Goal: Information Seeking & Learning: Learn about a topic

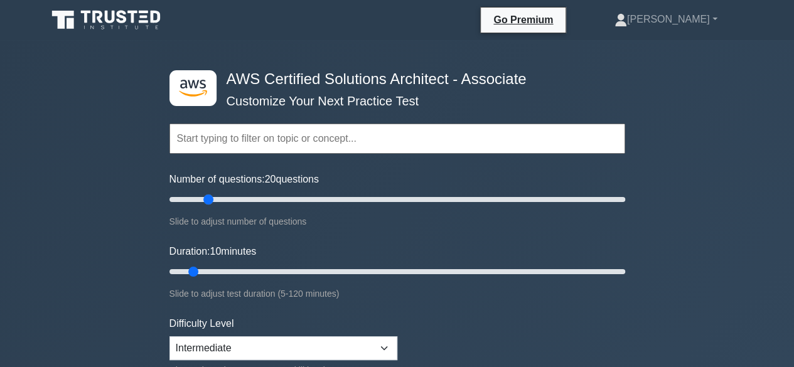
drag, startPoint x: 183, startPoint y: 196, endPoint x: 205, endPoint y: 196, distance: 21.3
type input "20"
click at [205, 196] on input "Number of questions: 20 questions" at bounding box center [397, 199] width 456 height 15
drag, startPoint x: 194, startPoint y: 273, endPoint x: 302, endPoint y: 269, distance: 108.6
type input "40"
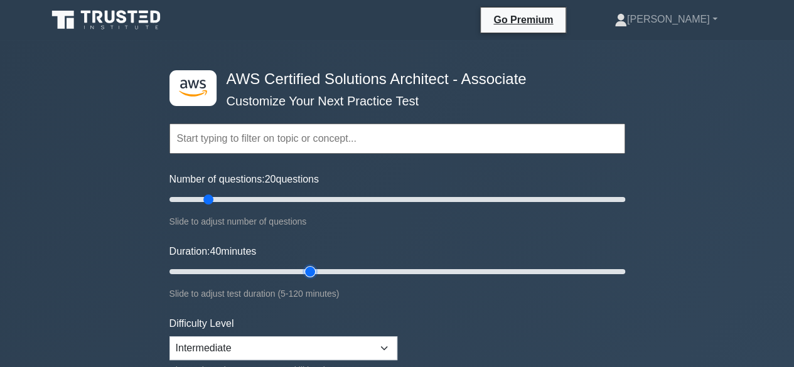
click at [302, 269] on input "Duration: 40 minutes" at bounding box center [397, 271] width 456 height 15
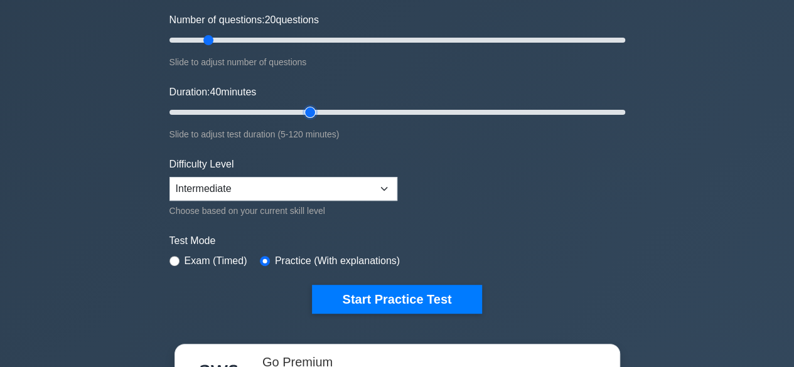
scroll to position [160, 0]
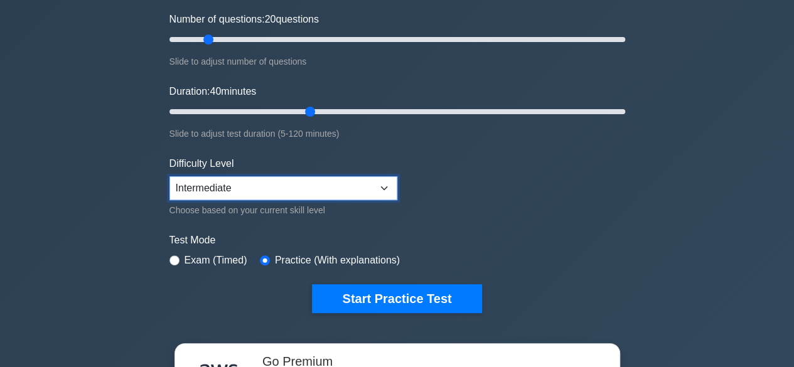
click at [369, 186] on select "Beginner Intermediate Expert" at bounding box center [283, 188] width 228 height 24
click at [419, 301] on button "Start Practice Test" at bounding box center [396, 298] width 169 height 29
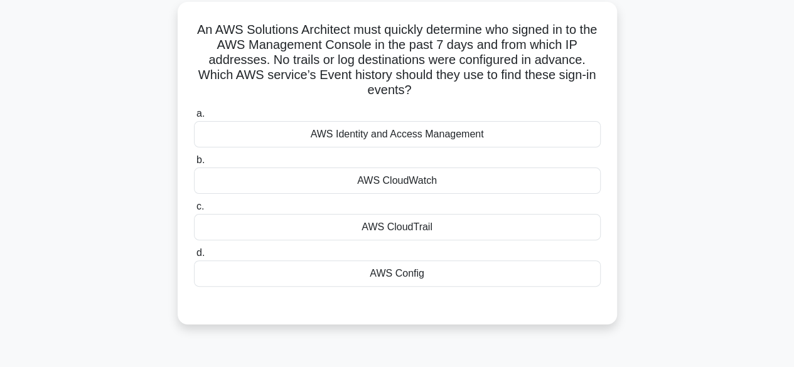
scroll to position [72, 0]
click at [413, 218] on div "AWS CloudTrail" at bounding box center [397, 226] width 407 height 26
click at [194, 210] on input "c. AWS CloudTrail" at bounding box center [194, 206] width 0 height 8
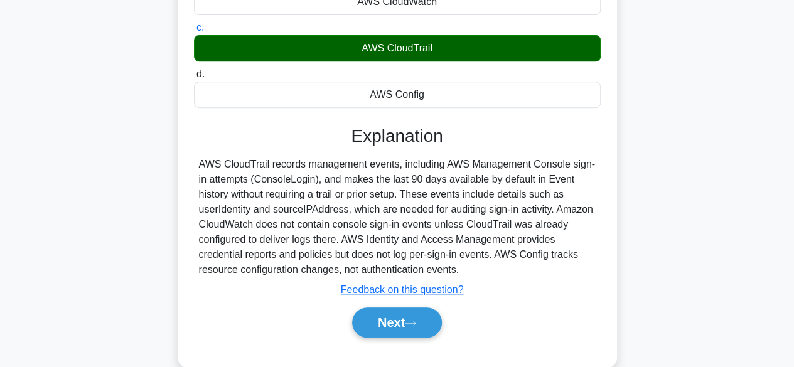
scroll to position [257, 0]
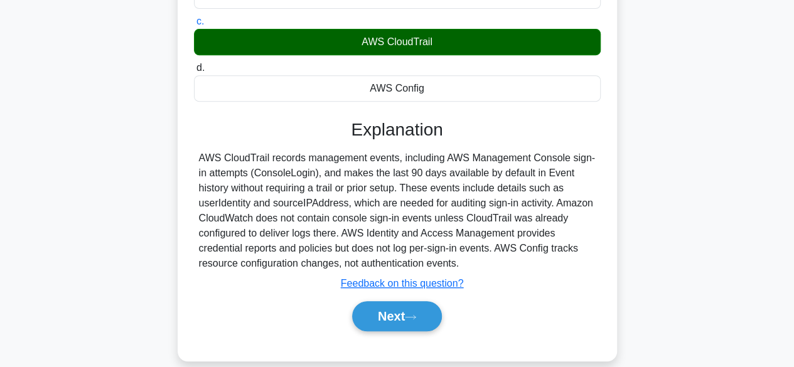
click at [416, 314] on icon at bounding box center [410, 317] width 11 height 7
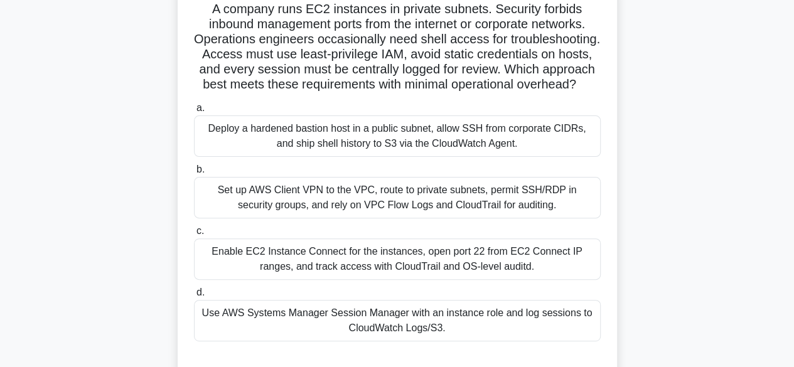
scroll to position [88, 0]
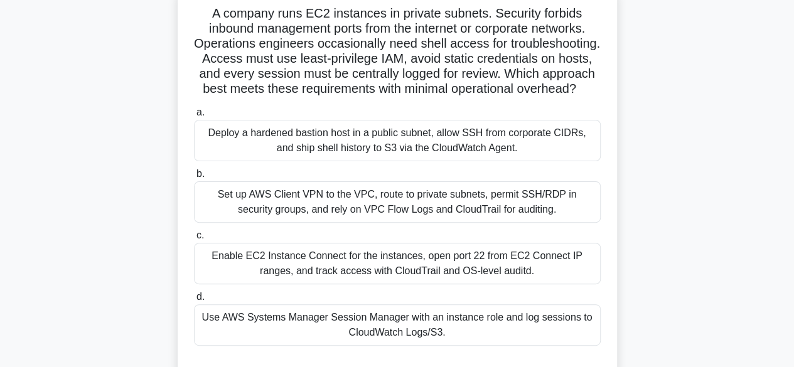
click at [416, 314] on label "d. Use AWS Systems Manager Session Manager with an instance role and log sessio…" at bounding box center [397, 317] width 407 height 56
click at [194, 301] on input "d. Use AWS Systems Manager Session Manager with an instance role and log sessio…" at bounding box center [194, 297] width 0 height 8
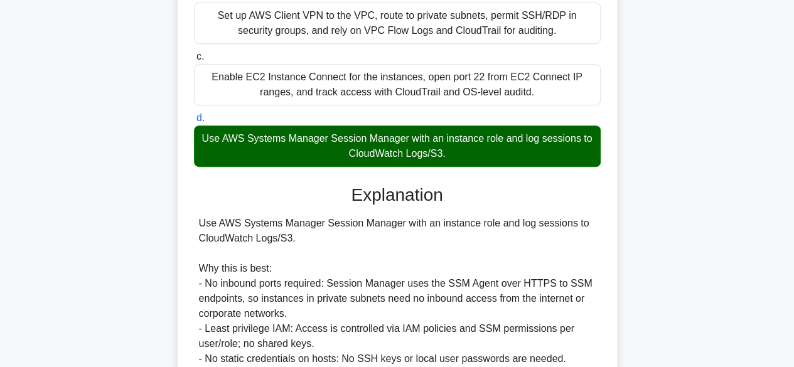
scroll to position [268, 0]
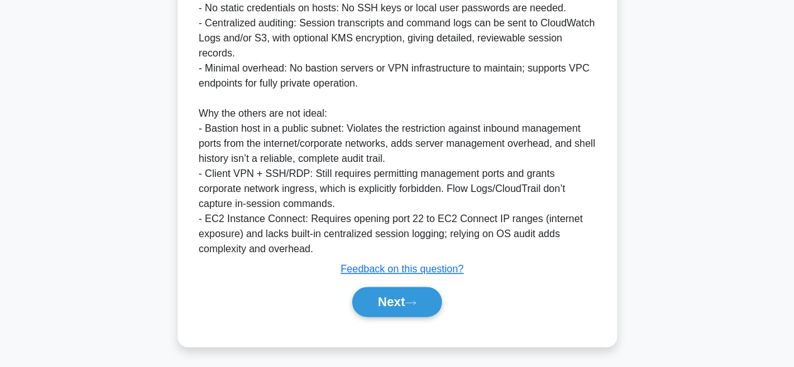
scroll to position [630, 0]
click at [392, 302] on button "Next" at bounding box center [397, 302] width 90 height 30
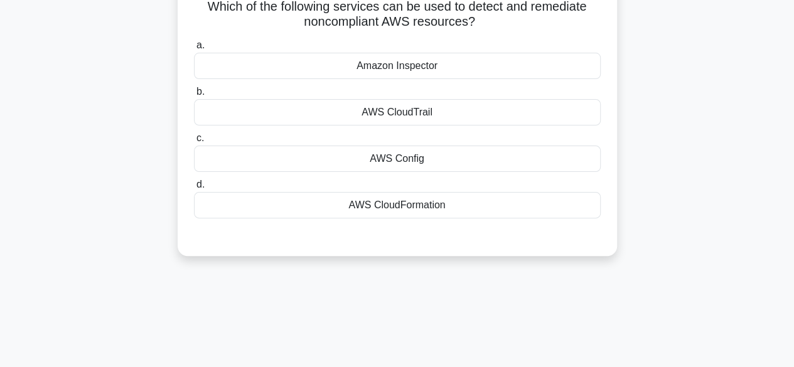
scroll to position [0, 0]
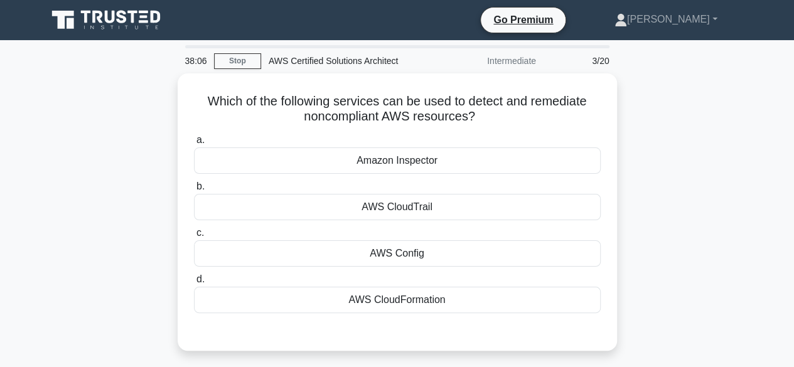
click at [427, 166] on div "Amazon Inspector" at bounding box center [397, 160] width 407 height 26
click at [194, 144] on input "a. Amazon Inspector" at bounding box center [194, 140] width 0 height 8
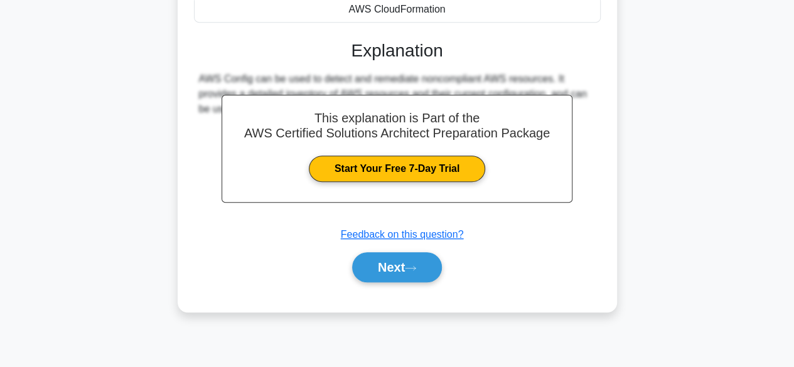
scroll to position [292, 0]
click at [398, 274] on button "Next" at bounding box center [397, 267] width 90 height 30
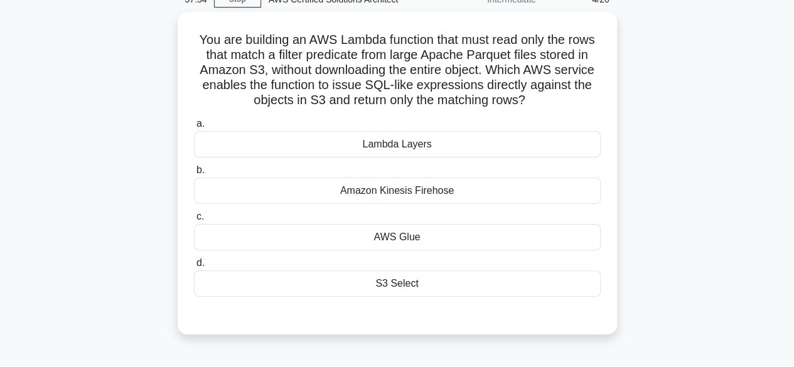
scroll to position [58, 0]
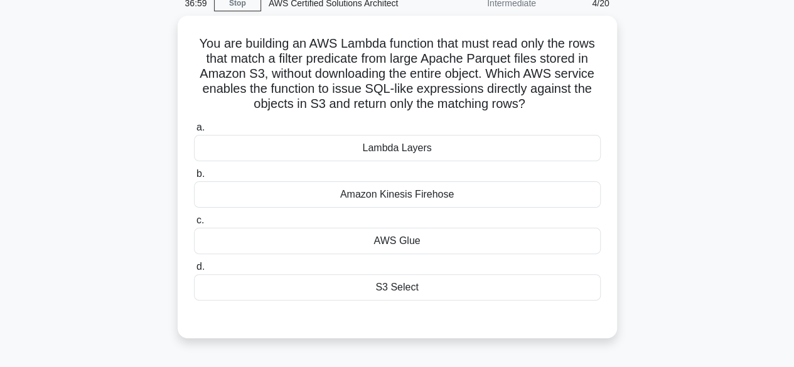
click at [417, 289] on div "S3 Select" at bounding box center [397, 287] width 407 height 26
click at [194, 271] on input "d. S3 Select" at bounding box center [194, 267] width 0 height 8
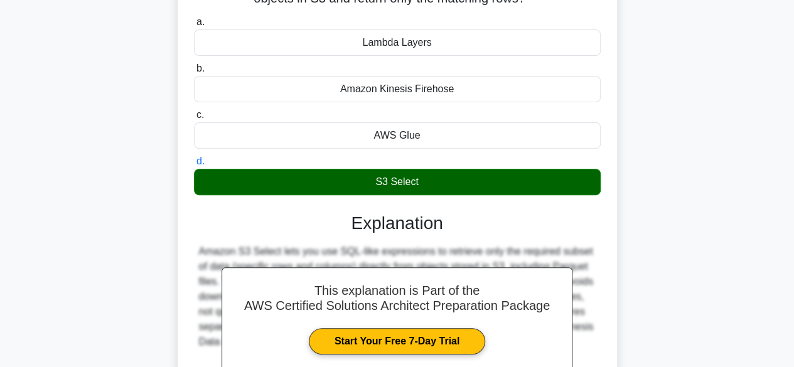
scroll to position [311, 0]
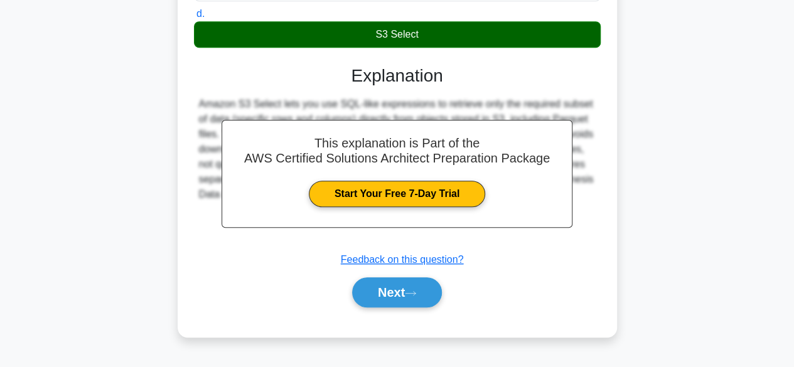
click at [397, 288] on button "Next" at bounding box center [397, 292] width 90 height 30
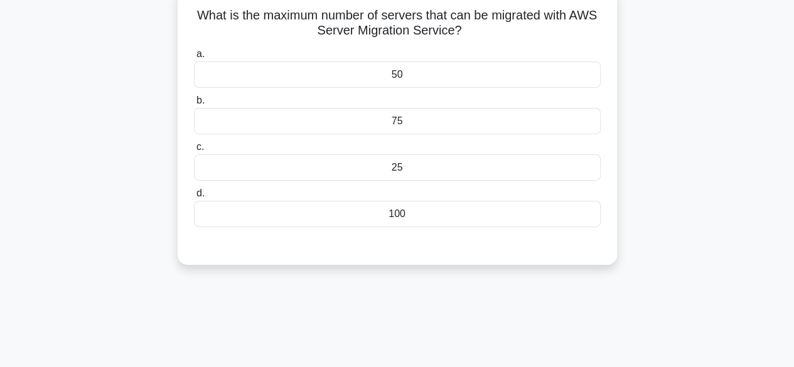
scroll to position [0, 0]
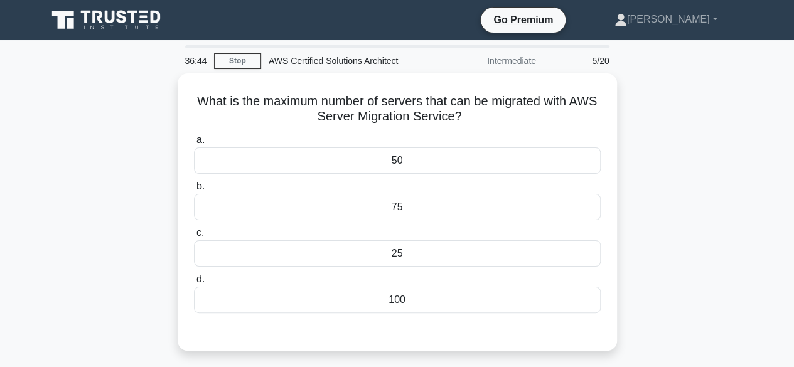
click at [444, 208] on div "75" at bounding box center [397, 207] width 407 height 26
click at [194, 191] on input "b. 75" at bounding box center [194, 187] width 0 height 8
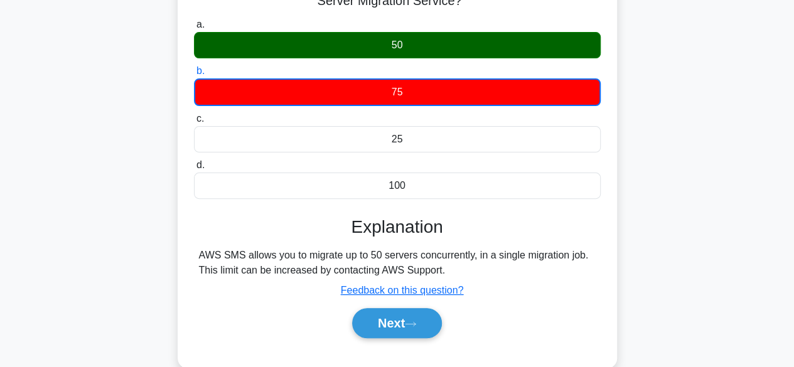
scroll to position [150, 0]
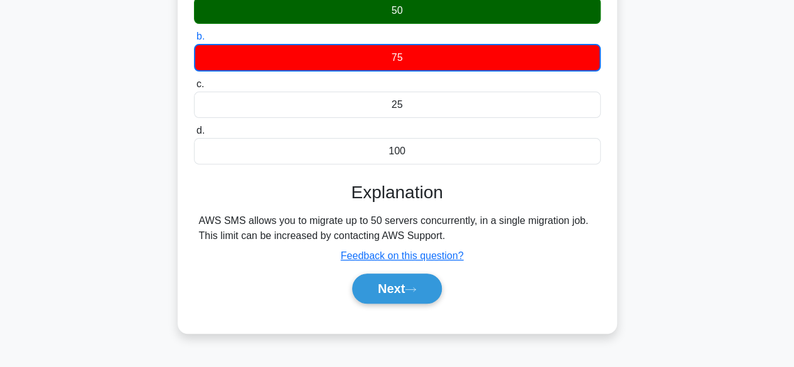
click at [403, 289] on button "Next" at bounding box center [397, 289] width 90 height 30
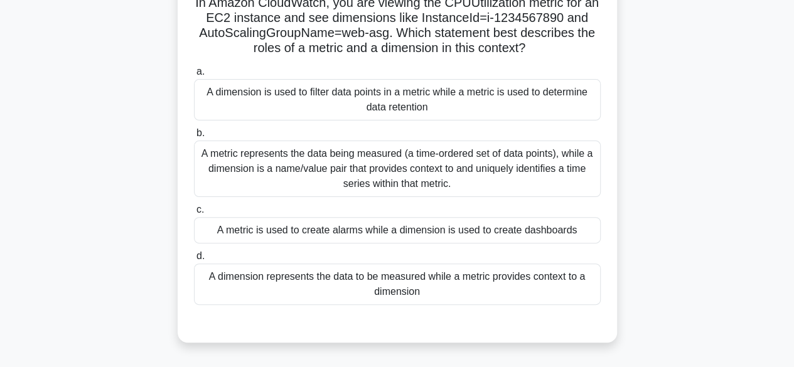
scroll to position [99, 0]
click at [350, 165] on div "A metric represents the data being measured (a time-ordered set of data points)…" at bounding box center [397, 168] width 407 height 56
click at [194, 137] on input "b. A metric represents the data being measured (a time-ordered set of data poin…" at bounding box center [194, 133] width 0 height 8
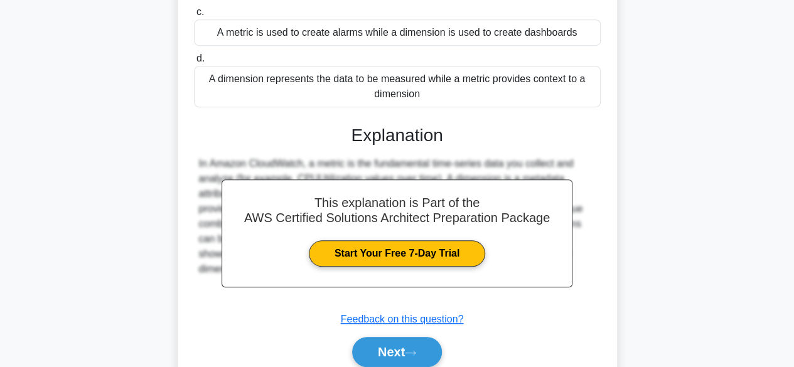
scroll to position [305, 0]
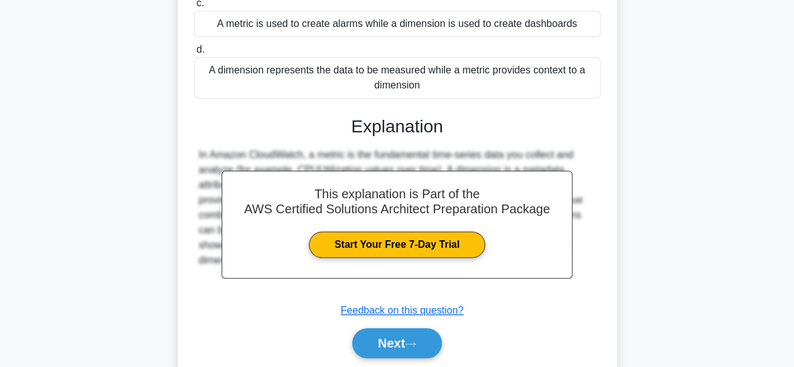
click at [404, 349] on button "Next" at bounding box center [397, 343] width 90 height 30
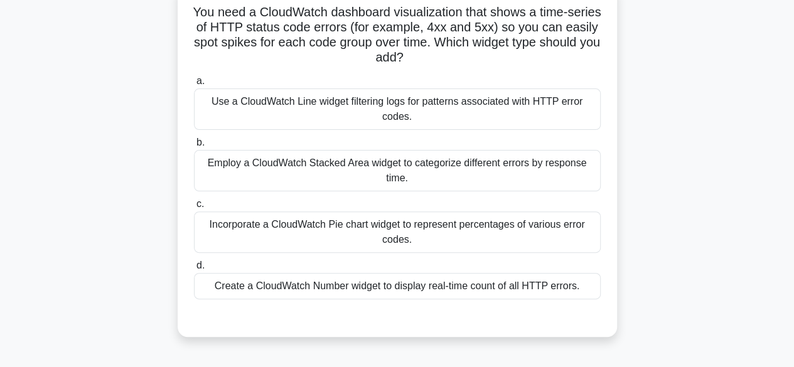
scroll to position [90, 0]
click at [344, 171] on div "Employ a CloudWatch Stacked Area widget to categorize different errors by respo…" at bounding box center [397, 169] width 407 height 41
click at [194, 146] on input "b. Employ a CloudWatch Stacked Area widget to categorize different errors by re…" at bounding box center [194, 142] width 0 height 8
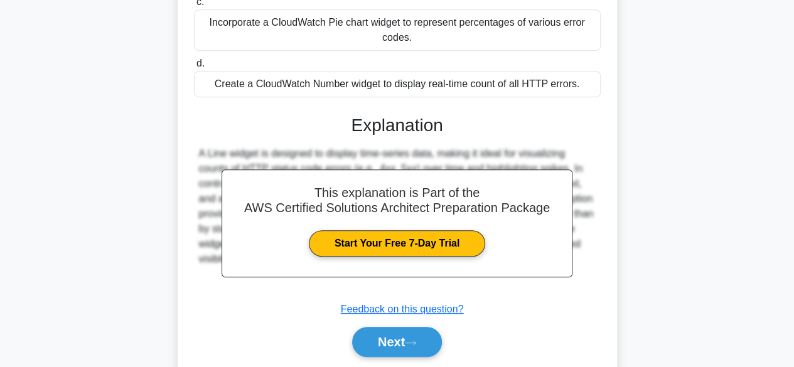
scroll to position [331, 0]
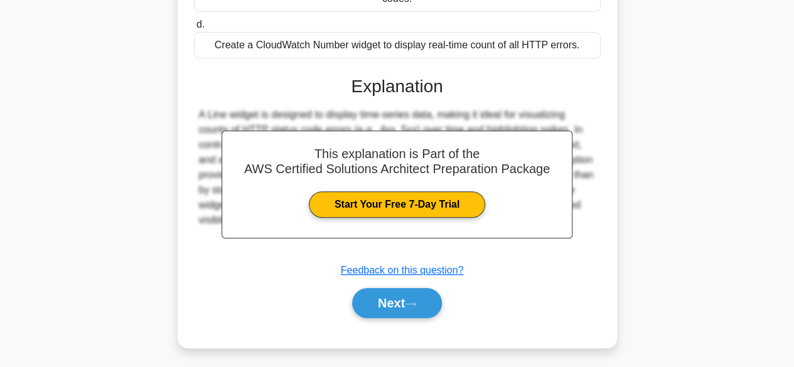
click at [400, 302] on button "Next" at bounding box center [397, 303] width 90 height 30
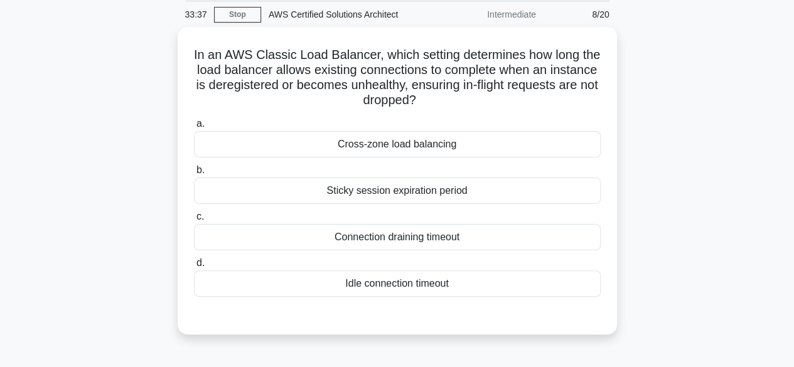
scroll to position [47, 0]
click at [424, 188] on div "Sticky session expiration period" at bounding box center [397, 190] width 407 height 26
click at [194, 174] on input "b. Sticky session expiration period" at bounding box center [194, 170] width 0 height 8
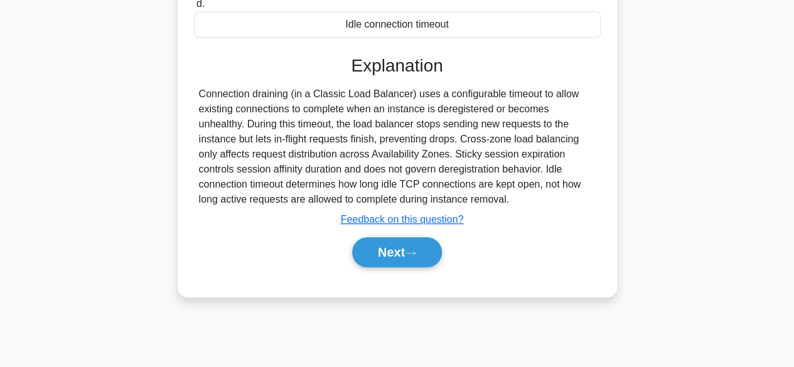
scroll to position [311, 0]
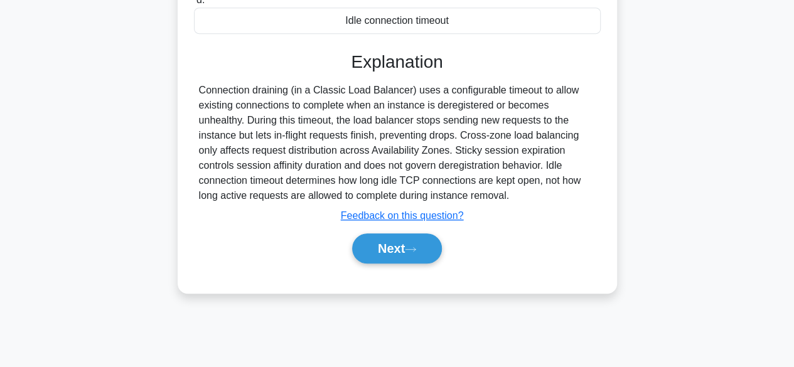
click at [405, 254] on button "Next" at bounding box center [397, 248] width 90 height 30
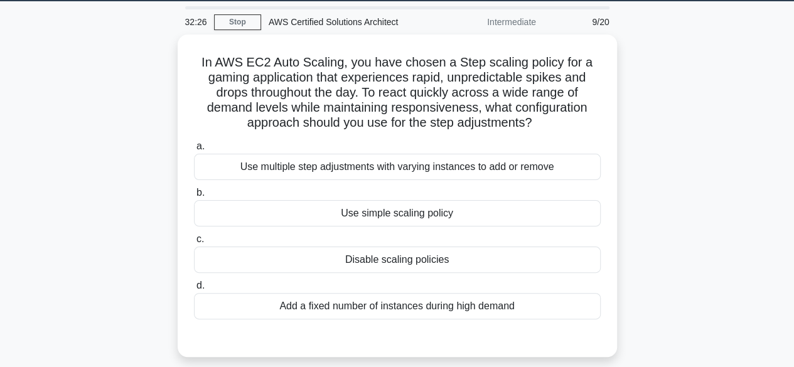
scroll to position [47, 0]
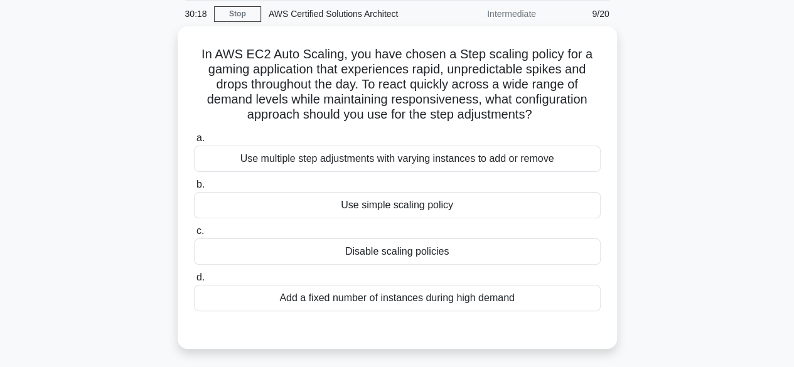
click at [447, 160] on div "Use multiple step adjustments with varying instances to add or remove" at bounding box center [397, 159] width 407 height 26
click at [194, 142] on input "a. Use multiple step adjustments with varying instances to add or remove" at bounding box center [194, 138] width 0 height 8
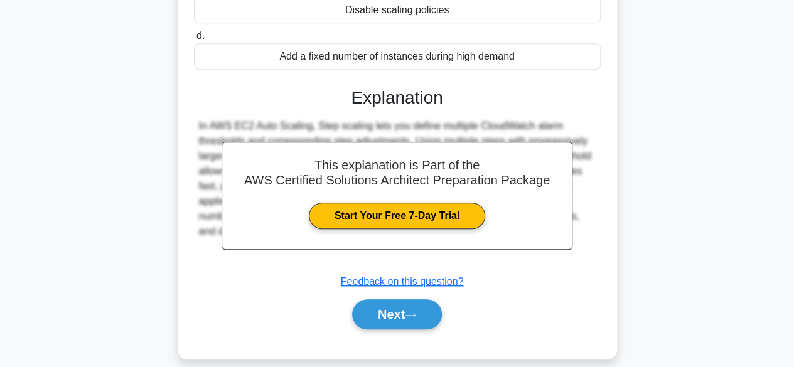
scroll to position [289, 0]
click at [407, 319] on button "Next" at bounding box center [397, 314] width 90 height 30
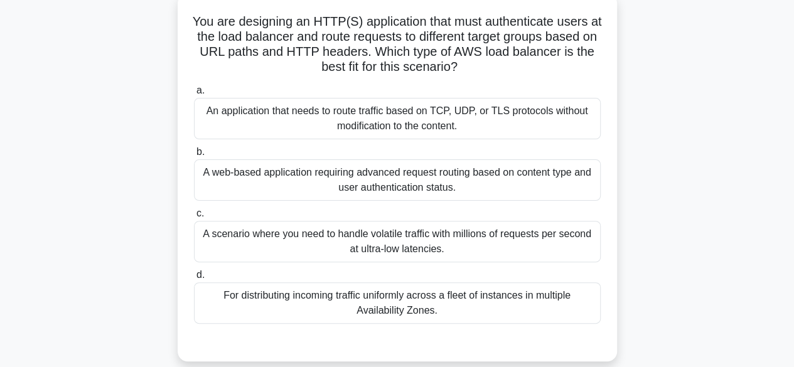
scroll to position [80, 0]
click at [396, 110] on div "An application that needs to route traffic based on TCP, UDP, or TLS protocols …" at bounding box center [397, 117] width 407 height 41
click at [194, 94] on input "a. An application that needs to route traffic based on TCP, UDP, or TLS protoco…" at bounding box center [194, 90] width 0 height 8
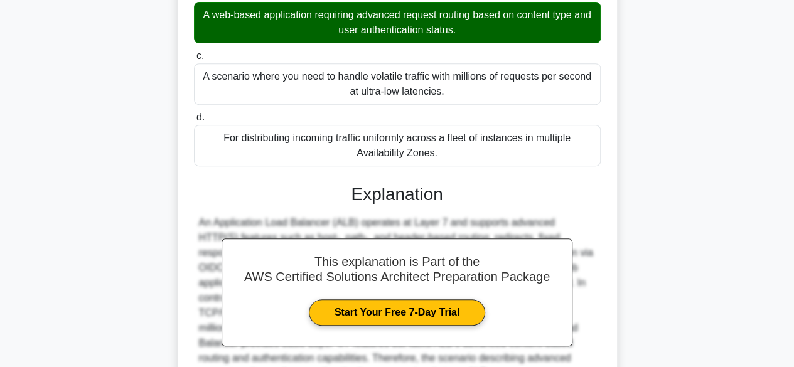
scroll to position [361, 0]
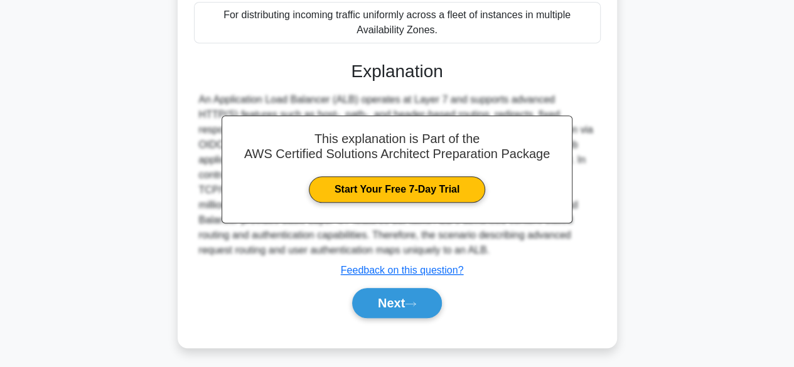
click at [397, 299] on button "Next" at bounding box center [397, 303] width 90 height 30
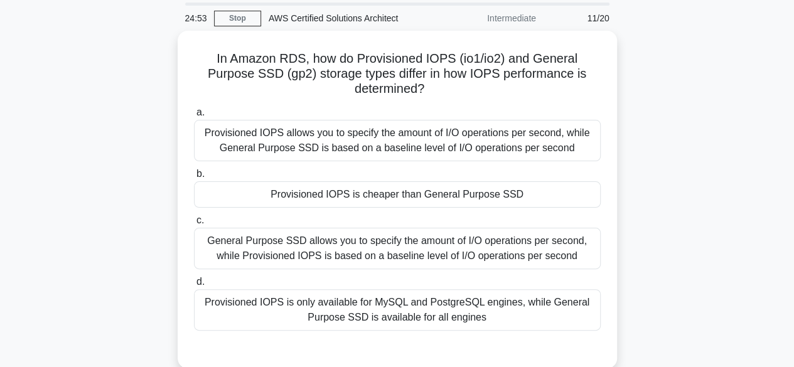
scroll to position [43, 0]
click at [390, 125] on div "Provisioned IOPS allows you to specify the amount of I/O operations per second,…" at bounding box center [397, 139] width 407 height 41
click at [194, 116] on input "a. Provisioned IOPS allows you to specify the amount of I/O operations per seco…" at bounding box center [194, 112] width 0 height 8
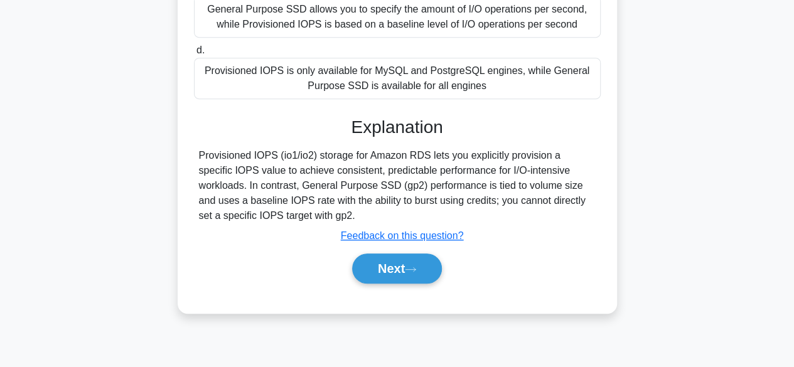
scroll to position [279, 0]
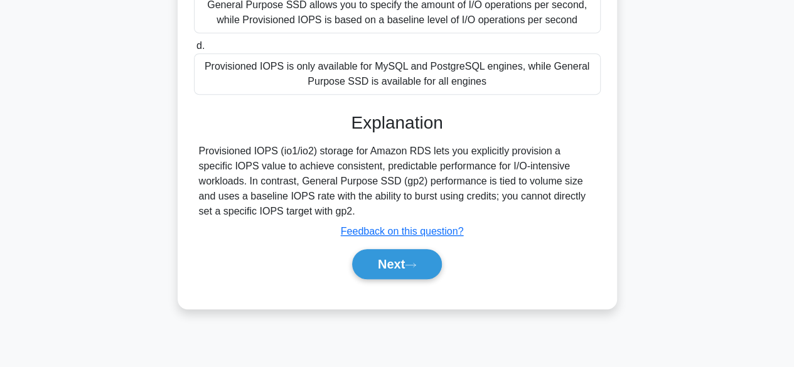
click at [409, 266] on button "Next" at bounding box center [397, 264] width 90 height 30
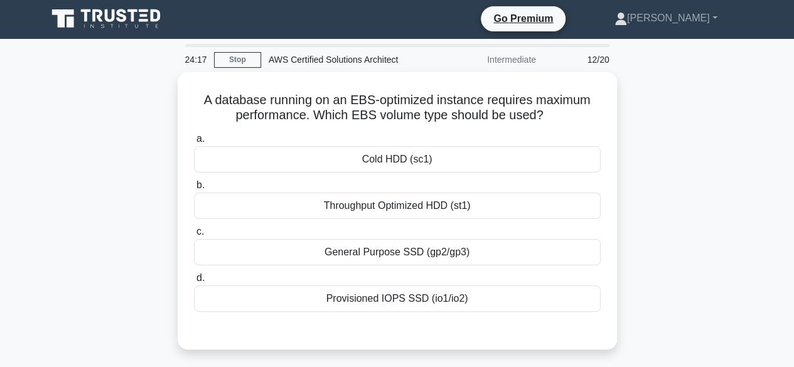
scroll to position [0, 0]
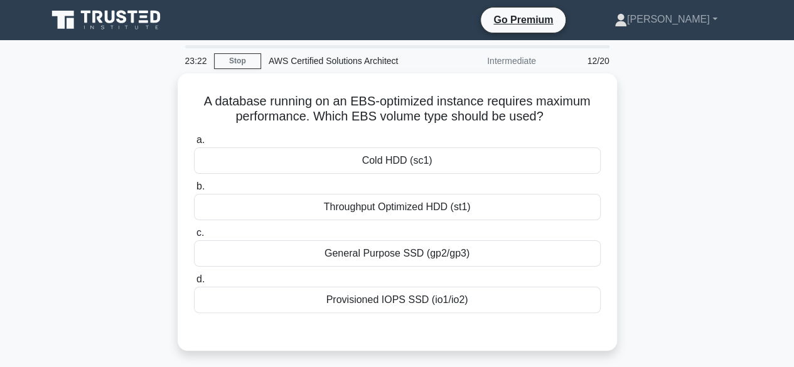
click at [393, 206] on div "Throughput Optimized HDD (st1)" at bounding box center [397, 207] width 407 height 26
click at [194, 191] on input "b. Throughput Optimized HDD (st1)" at bounding box center [194, 187] width 0 height 8
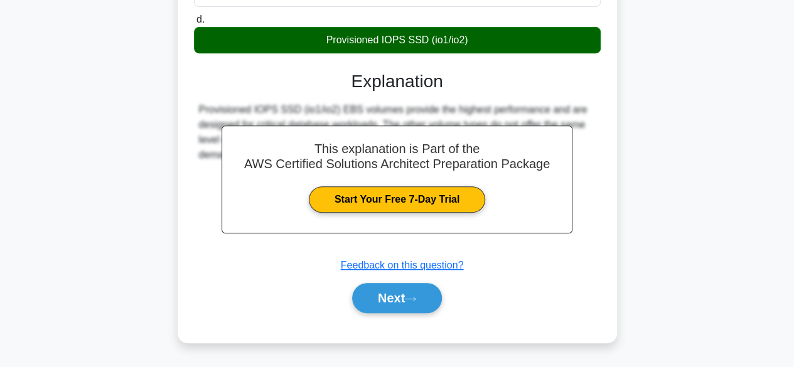
scroll to position [262, 0]
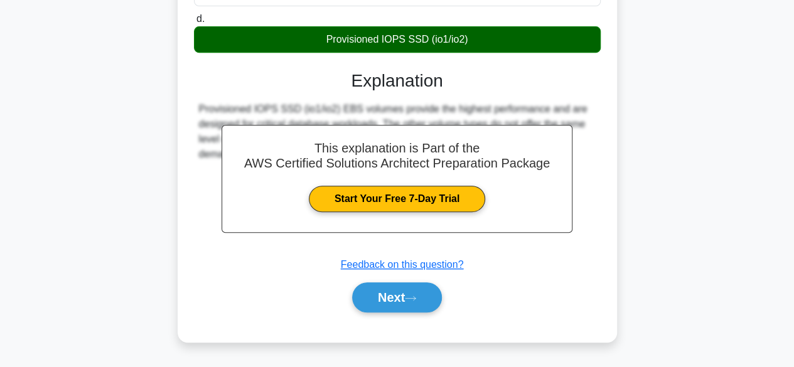
click at [392, 292] on button "Next" at bounding box center [397, 297] width 90 height 30
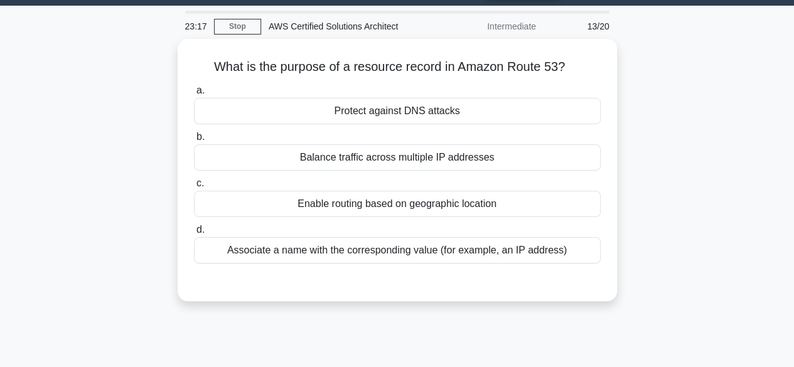
scroll to position [0, 0]
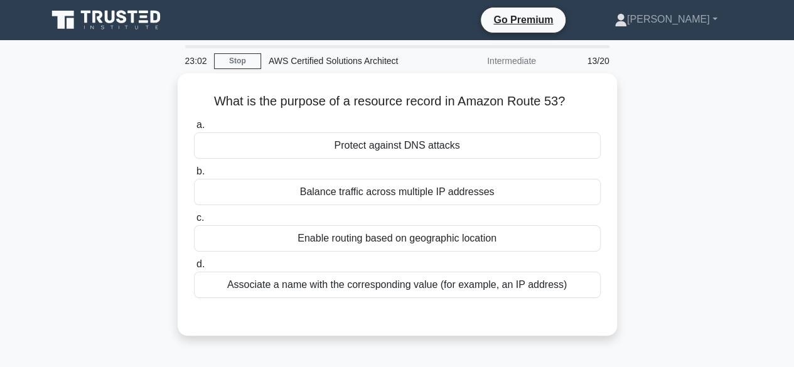
click at [470, 277] on div "Associate a name with the corresponding value (for example, an IP address)" at bounding box center [397, 285] width 407 height 26
click at [194, 269] on input "d. Associate a name with the corresponding value (for example, an IP address)" at bounding box center [194, 264] width 0 height 8
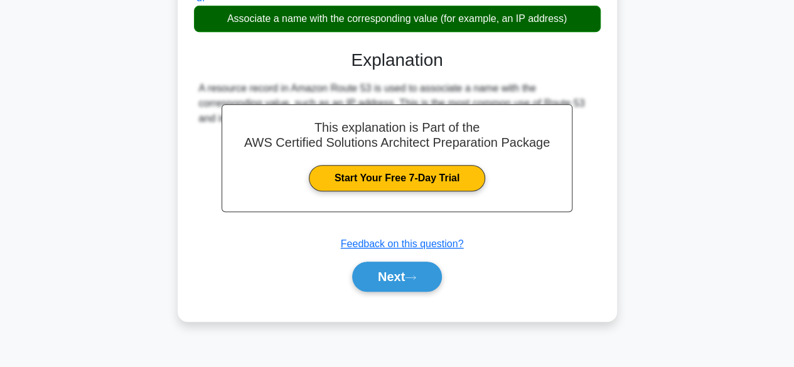
scroll to position [269, 0]
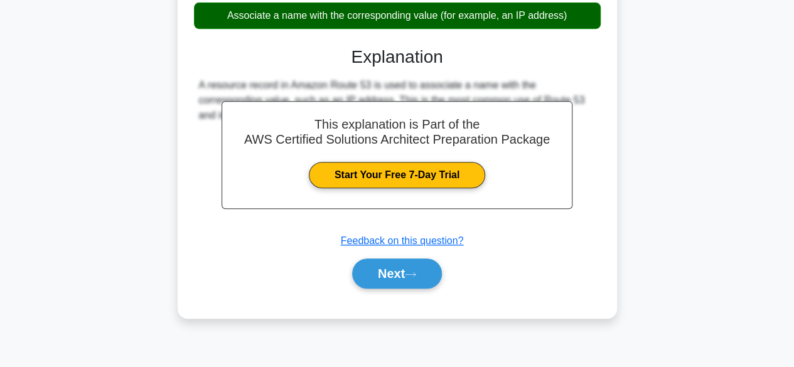
click at [397, 259] on button "Next" at bounding box center [397, 274] width 90 height 30
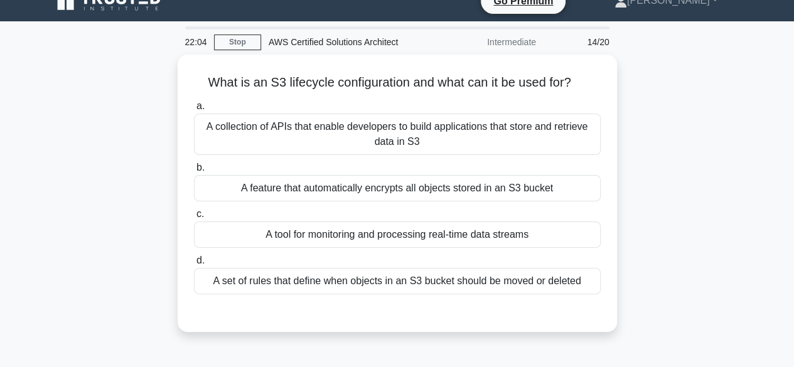
scroll to position [18, 0]
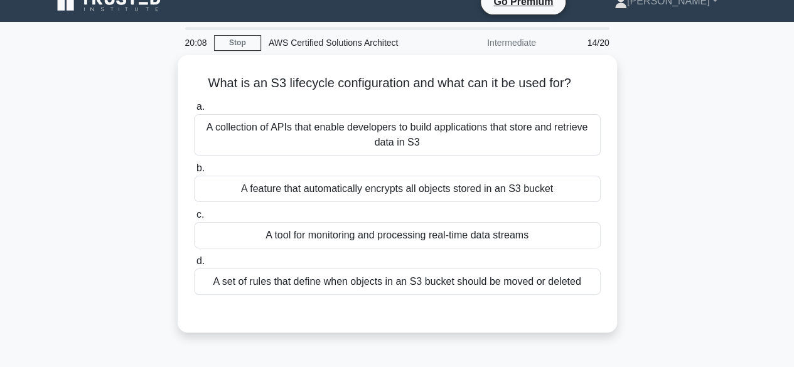
click at [303, 126] on div "A collection of APIs that enable developers to build applications that store an…" at bounding box center [397, 134] width 407 height 41
click at [194, 111] on input "a. A collection of APIs that enable developers to build applications that store…" at bounding box center [194, 107] width 0 height 8
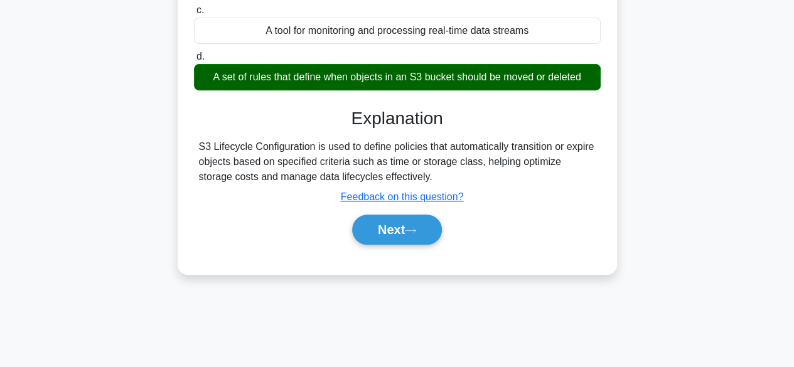
scroll to position [227, 0]
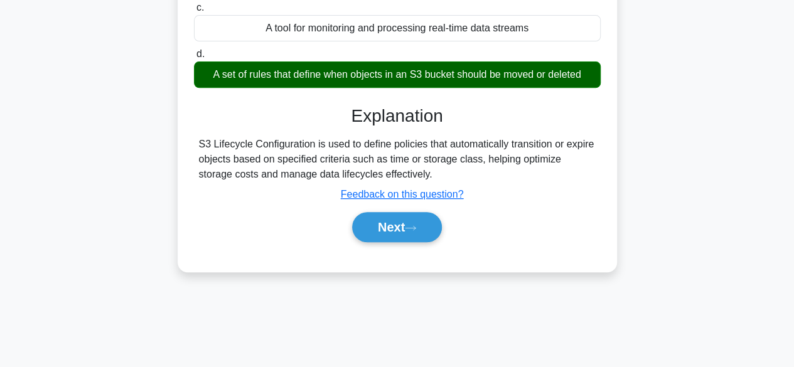
click at [385, 228] on button "Next" at bounding box center [397, 227] width 90 height 30
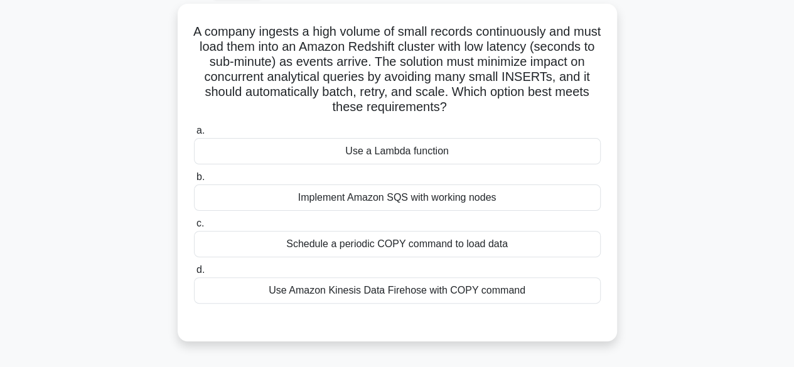
scroll to position [69, 0]
click at [410, 150] on div "Use a Lambda function" at bounding box center [397, 152] width 407 height 26
click at [194, 136] on input "a. Use a Lambda function" at bounding box center [194, 131] width 0 height 8
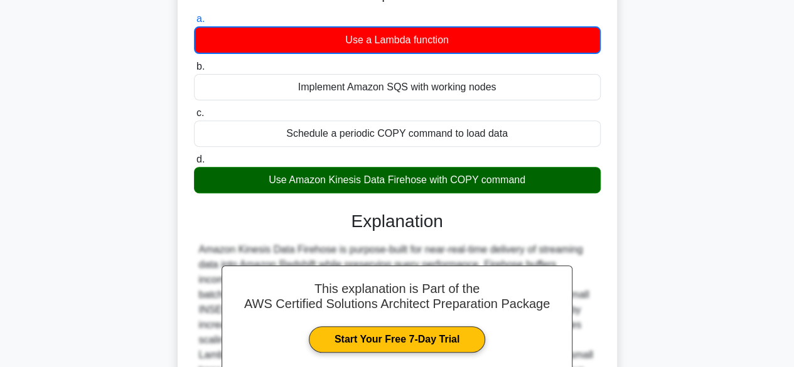
scroll to position [316, 0]
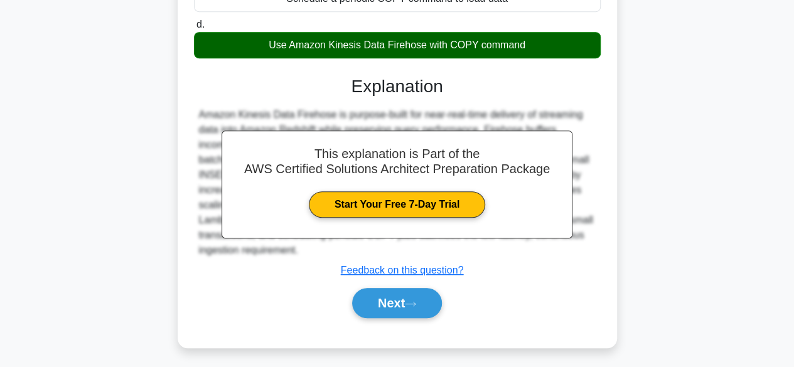
click at [397, 301] on button "Next" at bounding box center [397, 303] width 90 height 30
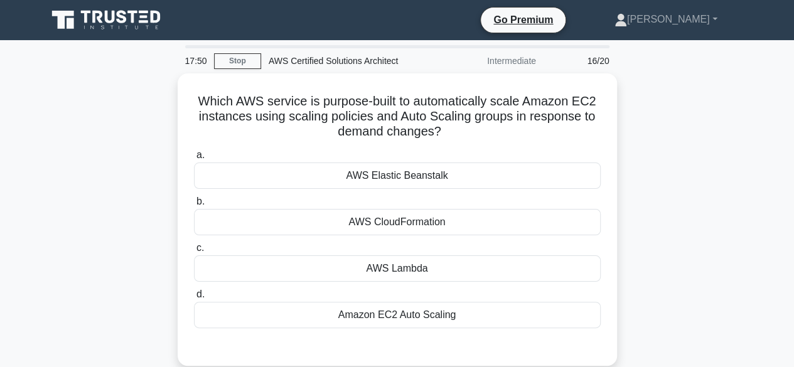
scroll to position [26, 0]
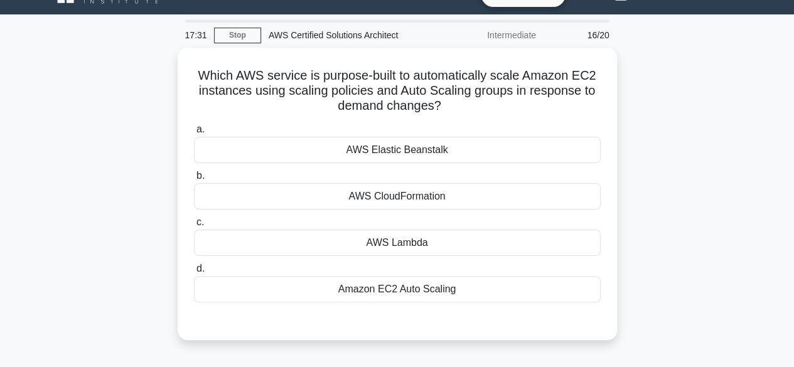
click at [388, 288] on div "Amazon EC2 Auto Scaling" at bounding box center [397, 289] width 407 height 26
click at [194, 273] on input "d. Amazon EC2 Auto Scaling" at bounding box center [194, 269] width 0 height 8
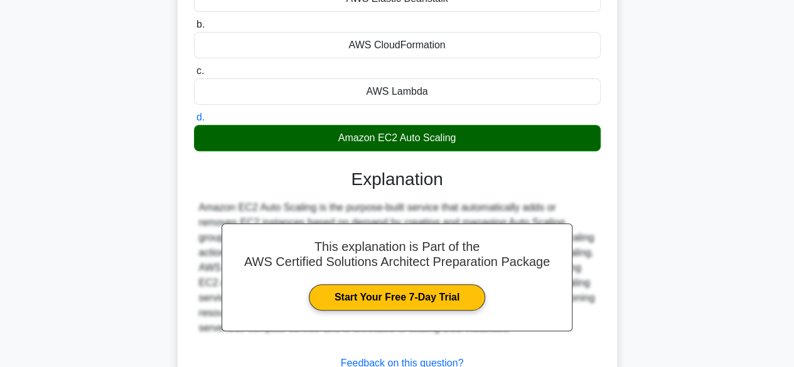
scroll to position [220, 0]
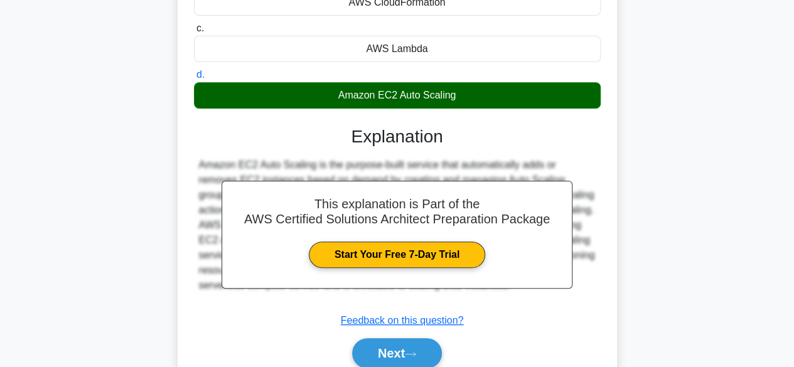
click at [399, 343] on button "Next" at bounding box center [397, 353] width 90 height 30
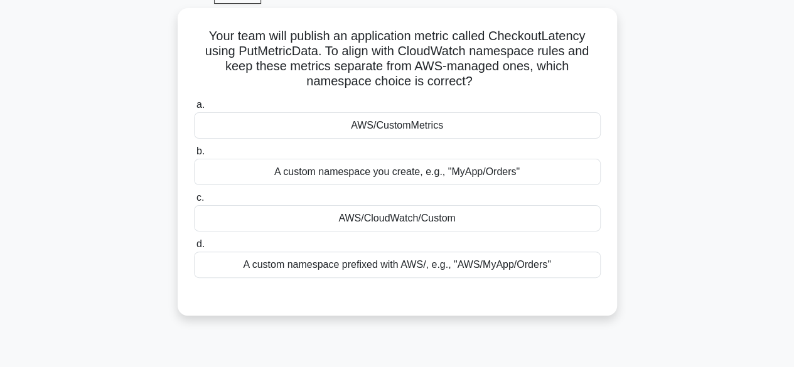
scroll to position [63, 0]
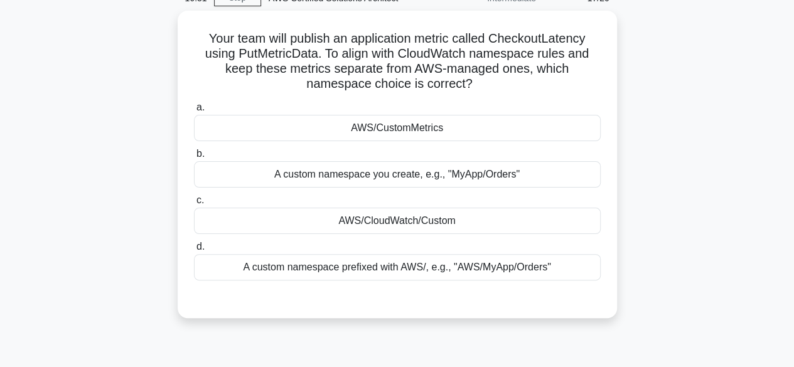
click at [416, 267] on div "A custom namespace prefixed with AWS/, e.g., "AWS/MyApp/Orders"" at bounding box center [397, 267] width 407 height 26
click at [194, 251] on input "d. A custom namespace prefixed with AWS/, e.g., "AWS/MyApp/Orders"" at bounding box center [194, 247] width 0 height 8
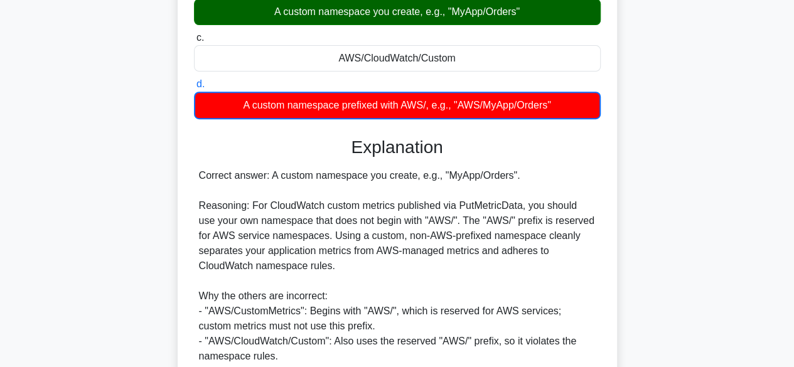
scroll to position [361, 0]
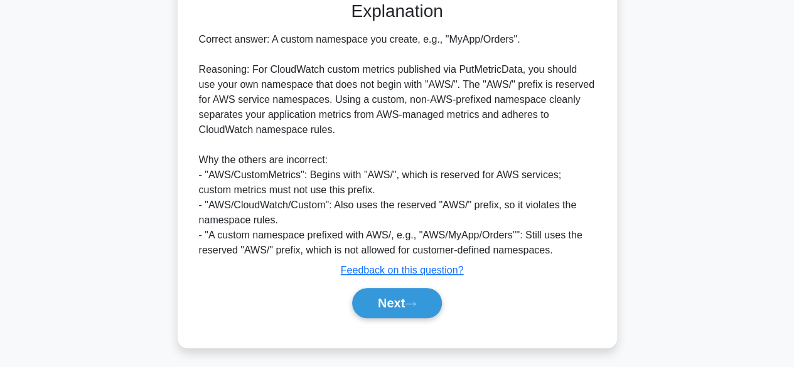
click at [395, 297] on button "Next" at bounding box center [397, 303] width 90 height 30
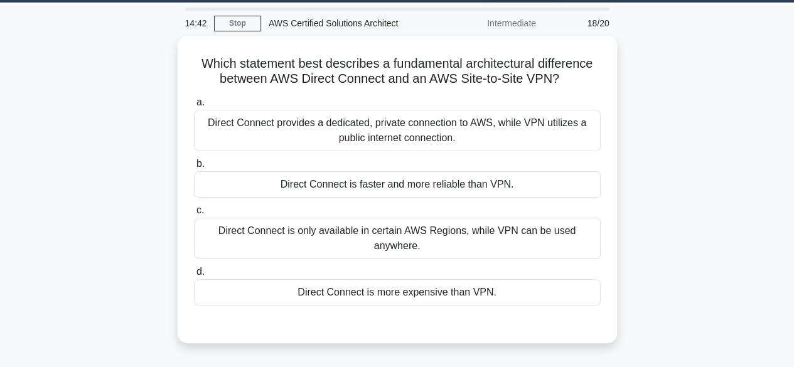
scroll to position [37, 0]
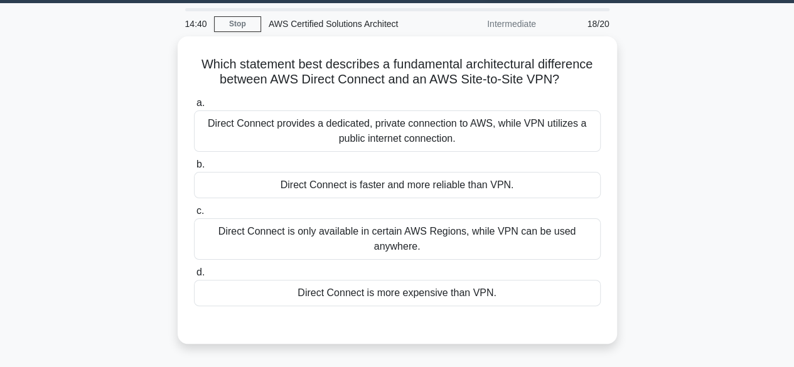
click at [318, 114] on div "Direct Connect provides a dedicated, private connection to AWS, while VPN utili…" at bounding box center [397, 130] width 407 height 41
click at [194, 107] on input "a. Direct Connect provides a dedicated, private connection to AWS, while VPN ut…" at bounding box center [194, 103] width 0 height 8
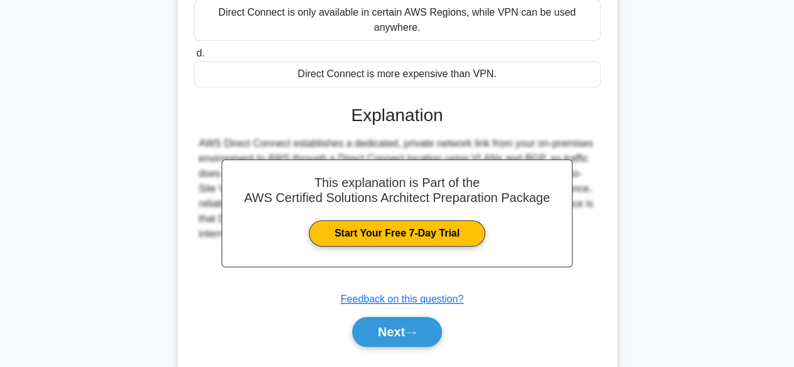
scroll to position [311, 0]
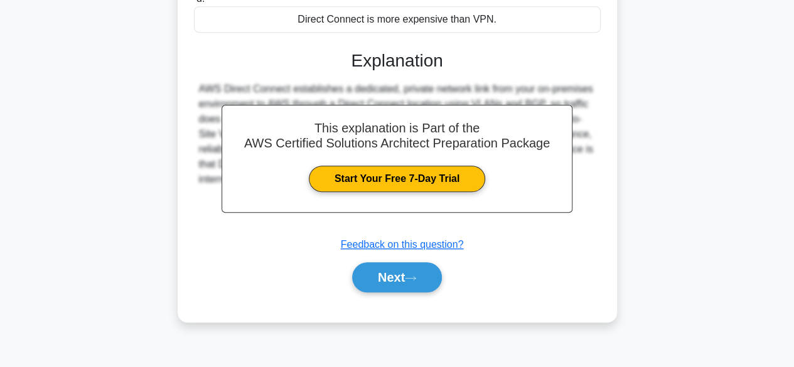
click at [385, 269] on button "Next" at bounding box center [397, 277] width 90 height 30
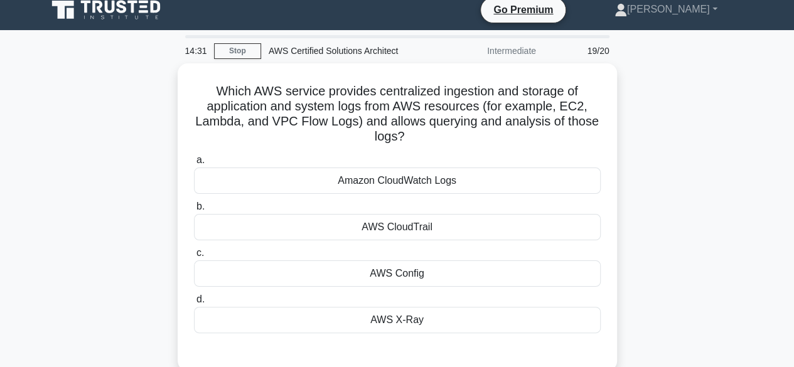
scroll to position [0, 0]
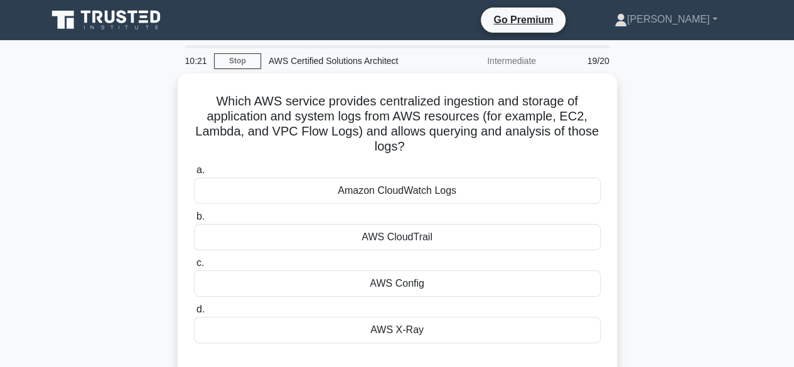
click at [366, 193] on div "Amazon CloudWatch Logs" at bounding box center [397, 191] width 407 height 26
click at [194, 174] on input "a. Amazon CloudWatch Logs" at bounding box center [194, 170] width 0 height 8
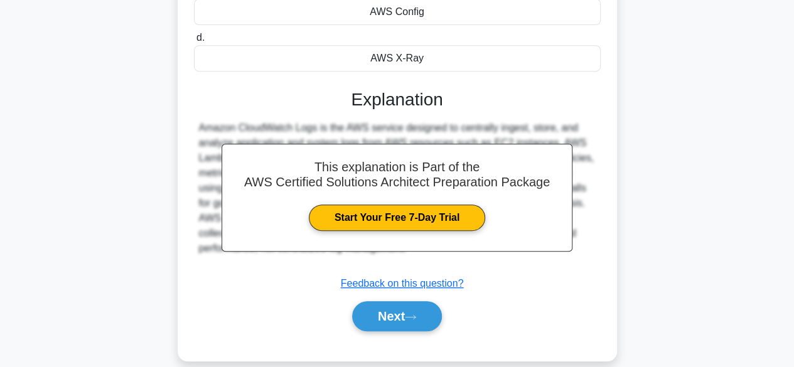
scroll to position [311, 0]
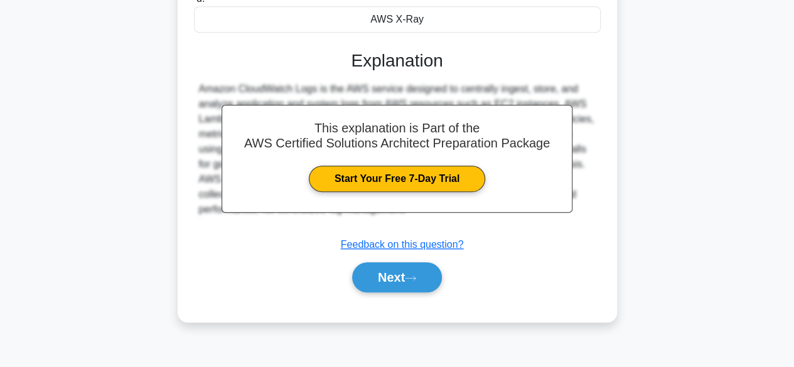
click at [416, 275] on icon at bounding box center [410, 278] width 11 height 7
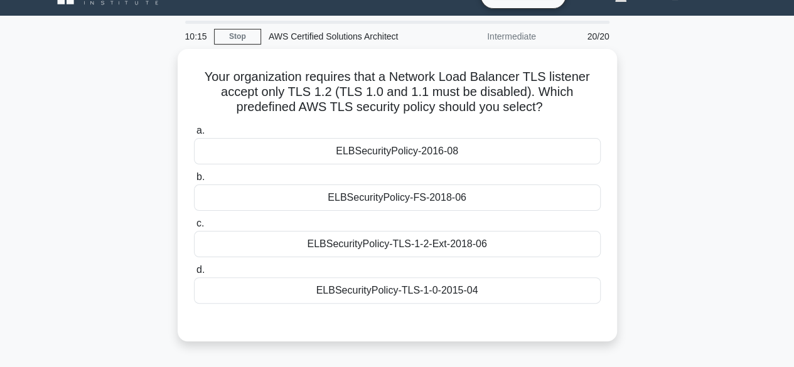
scroll to position [0, 0]
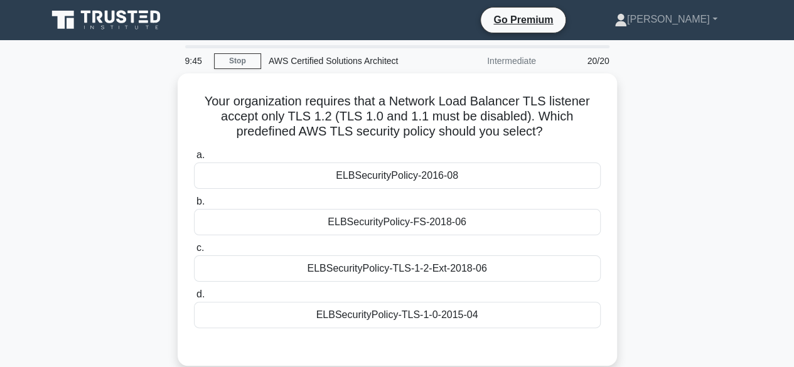
click at [468, 255] on div "ELBSecurityPolicy-TLS-1-2-Ext-2018-06" at bounding box center [397, 268] width 407 height 26
click at [194, 252] on input "c. ELBSecurityPolicy-TLS-1-2-Ext-2018-06" at bounding box center [194, 248] width 0 height 8
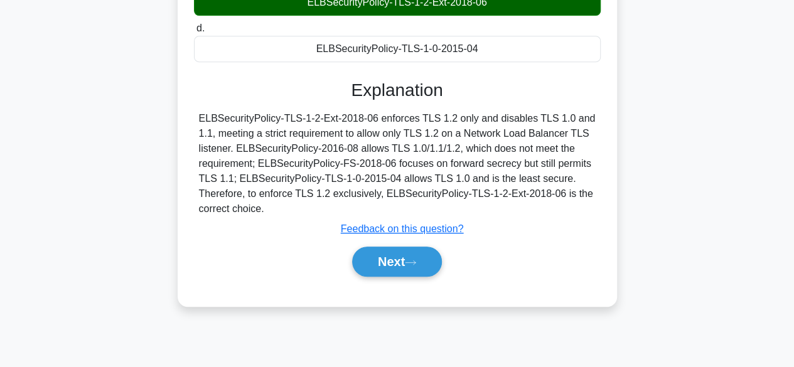
scroll to position [267, 0]
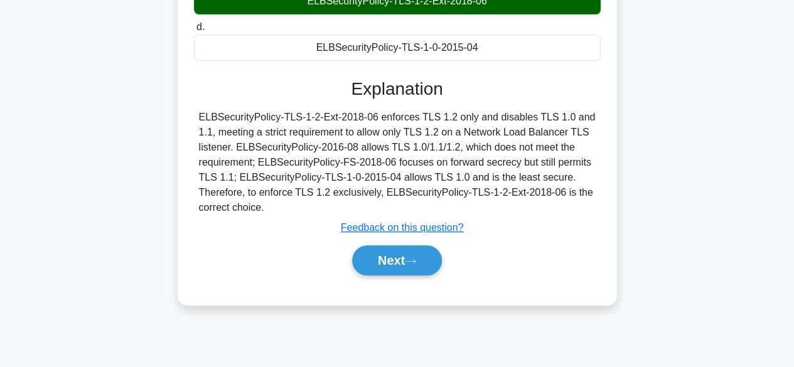
click at [380, 257] on button "Next" at bounding box center [397, 260] width 90 height 30
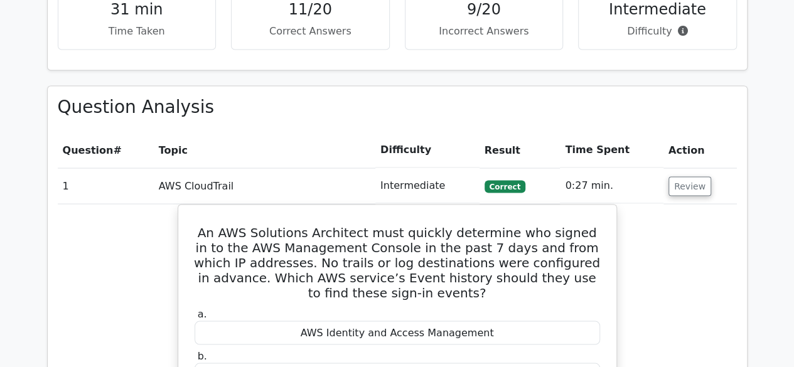
scroll to position [1110, 0]
